Goal: Information Seeking & Learning: Check status

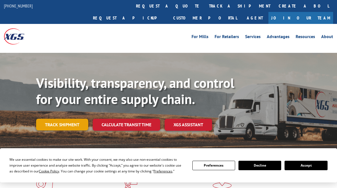
click at [64, 119] on link "Track shipment" at bounding box center [62, 125] width 52 height 12
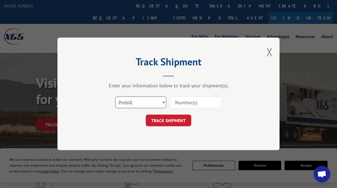
click at [130, 99] on select "Select category... Probill BOL PO" at bounding box center [140, 103] width 51 height 12
select select "bol"
click at [115, 97] on select "Select category... Probill BOL PO" at bounding box center [140, 103] width 51 height 12
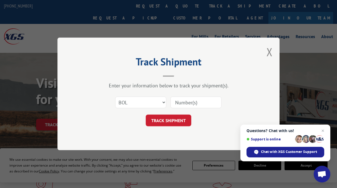
click at [195, 104] on input at bounding box center [195, 103] width 51 height 12
paste input "7046628"
type input "7046628"
click at [146, 115] on button "TRACK SHIPMENT" at bounding box center [169, 121] width 46 height 12
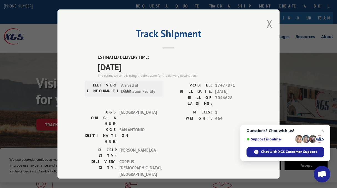
click at [272, 91] on div "Track Shipment ESTIMATED DELIVERY TIME: [DATE] The estimated time is using the …" at bounding box center [168, 93] width 222 height 169
